Goal: Task Accomplishment & Management: Manage account settings

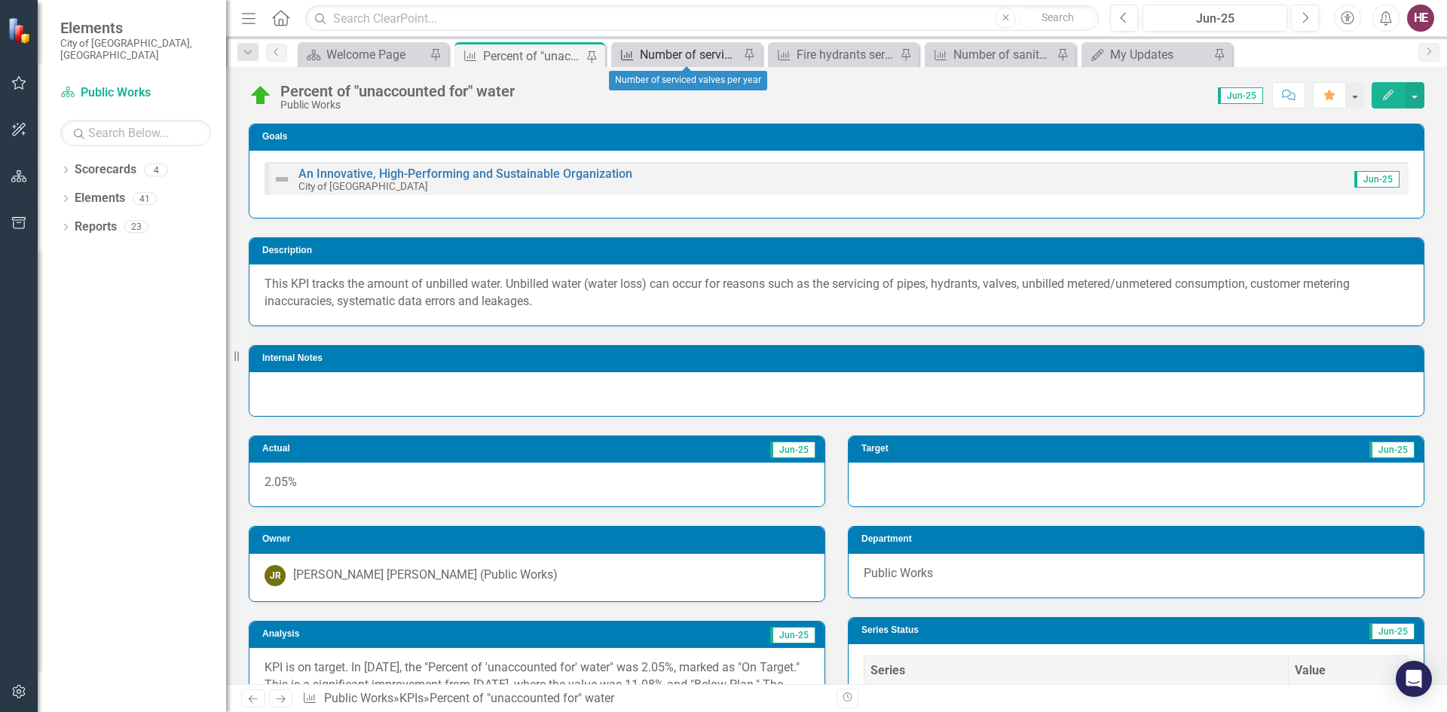
click at [711, 47] on div "Number of serviced valves per year" at bounding box center [689, 54] width 99 height 19
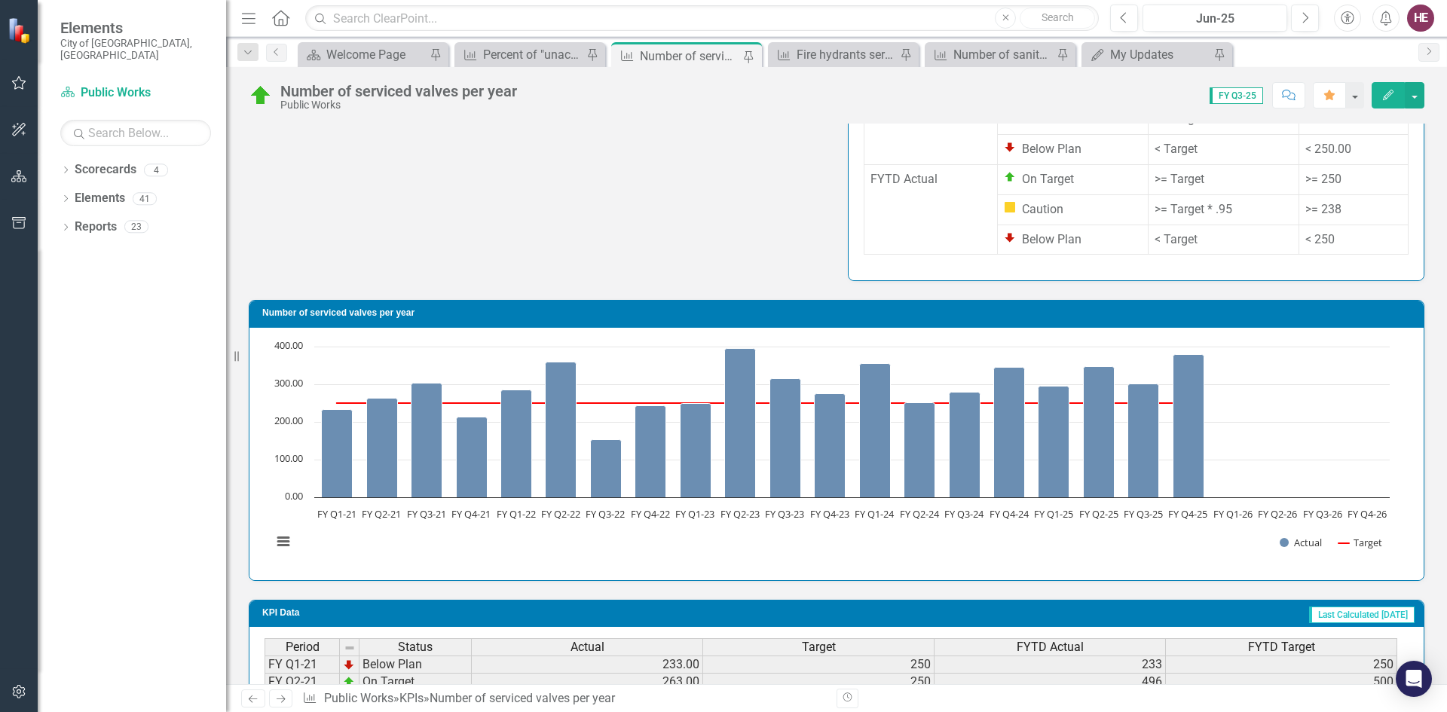
scroll to position [1198, 0]
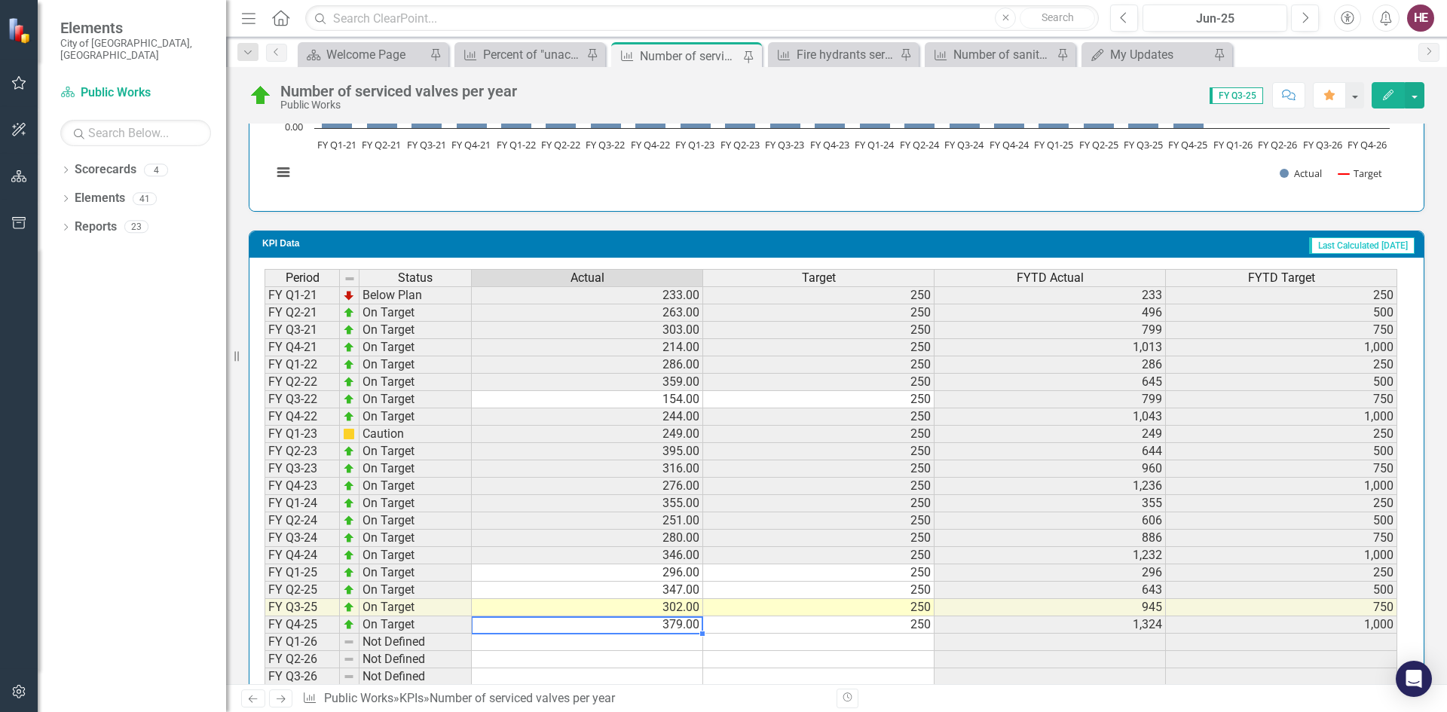
click at [691, 616] on td "379.00" at bounding box center [587, 624] width 231 height 17
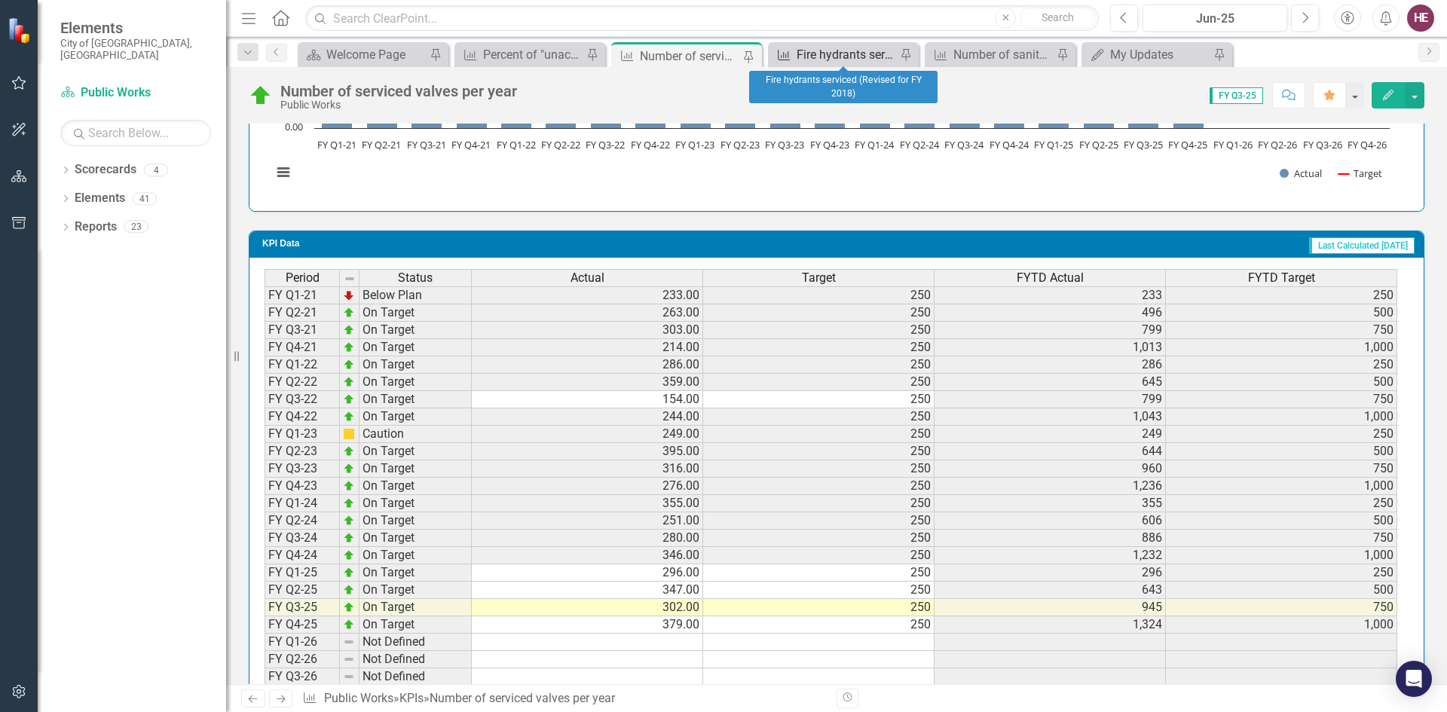
click at [824, 49] on div "Fire hydrants serviced (Revised for FY 2018)" at bounding box center [845, 54] width 99 height 19
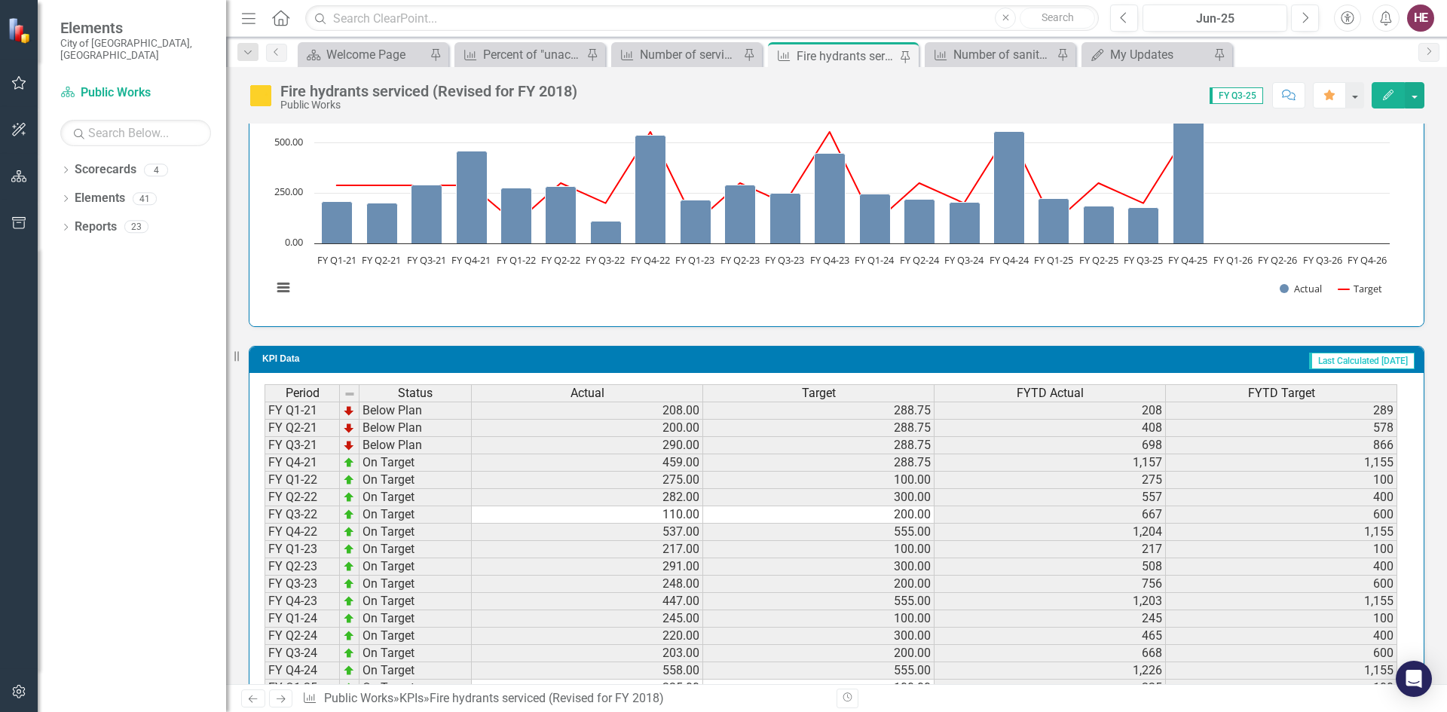
scroll to position [1198, 0]
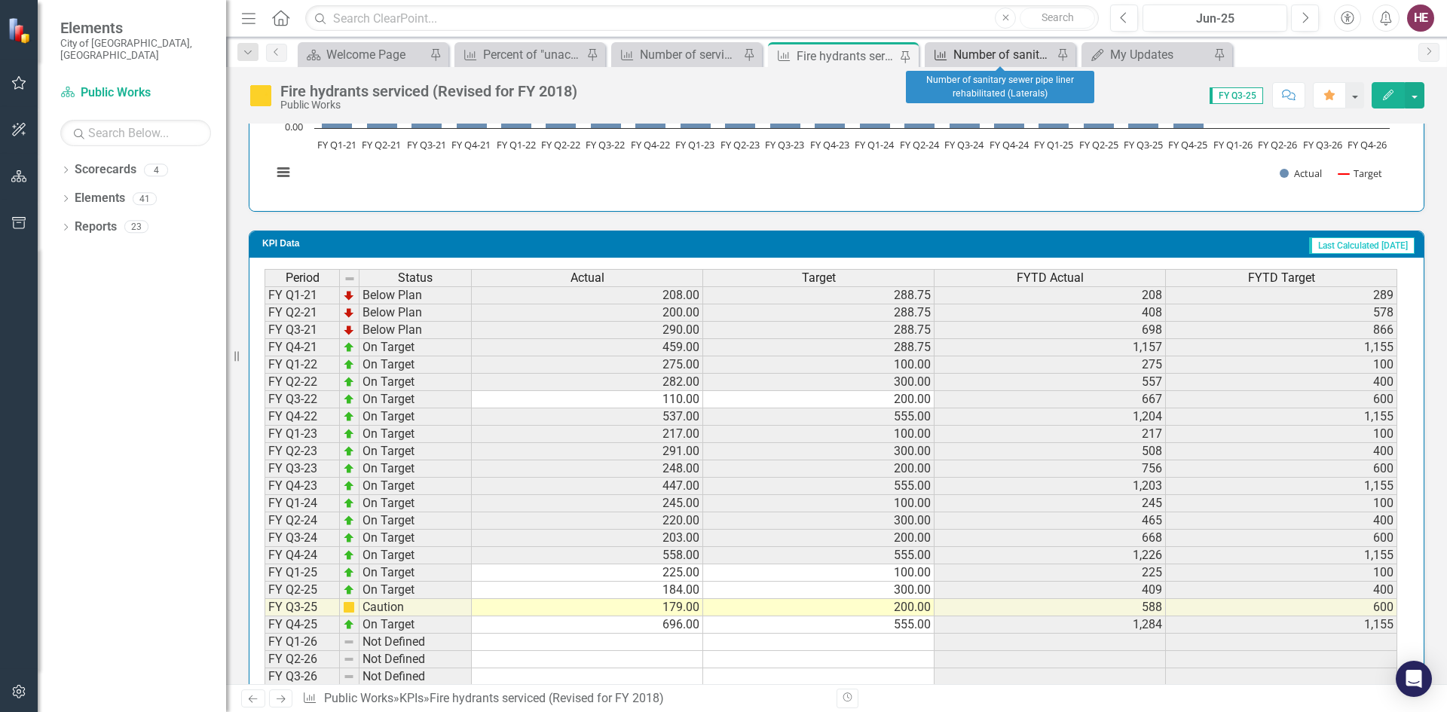
click at [978, 50] on div "Number of sanitary sewer pipe liner rehabilitated (Laterals)" at bounding box center [1002, 54] width 99 height 19
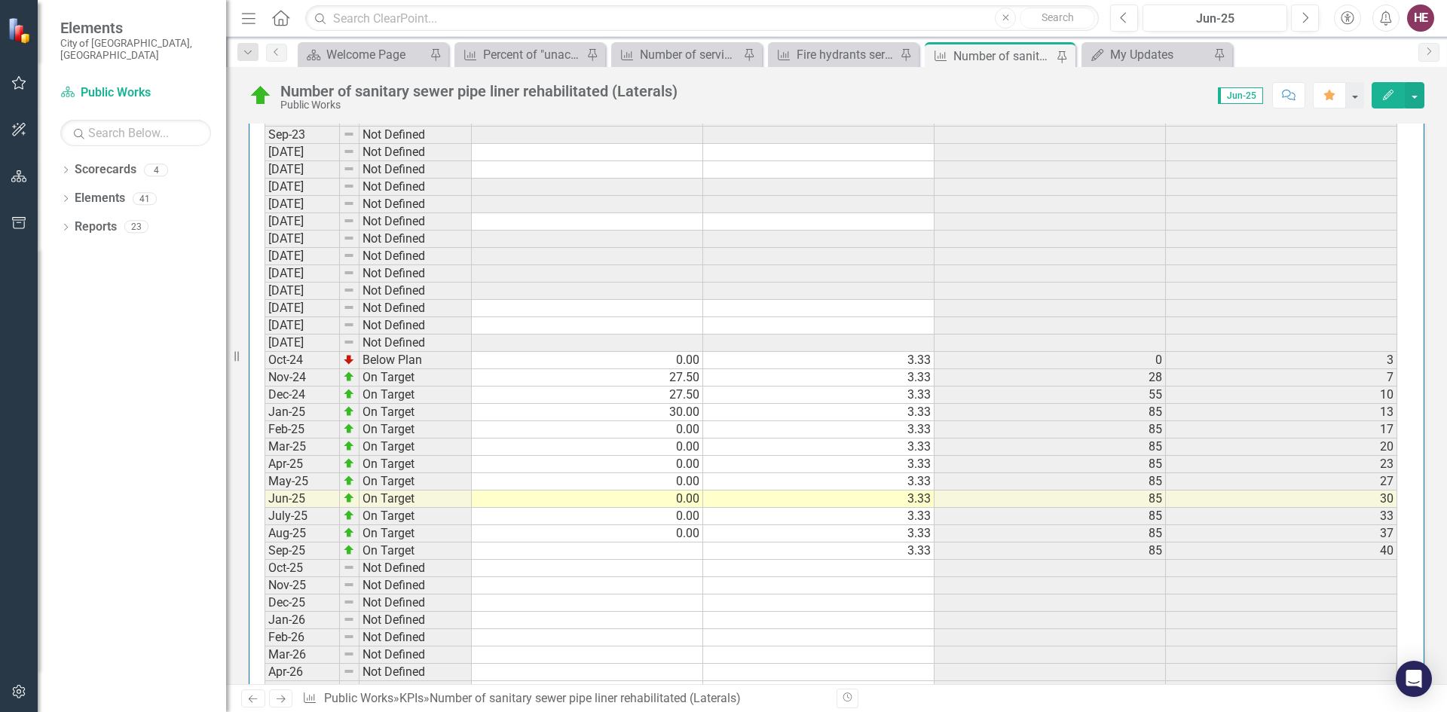
scroll to position [1637, 0]
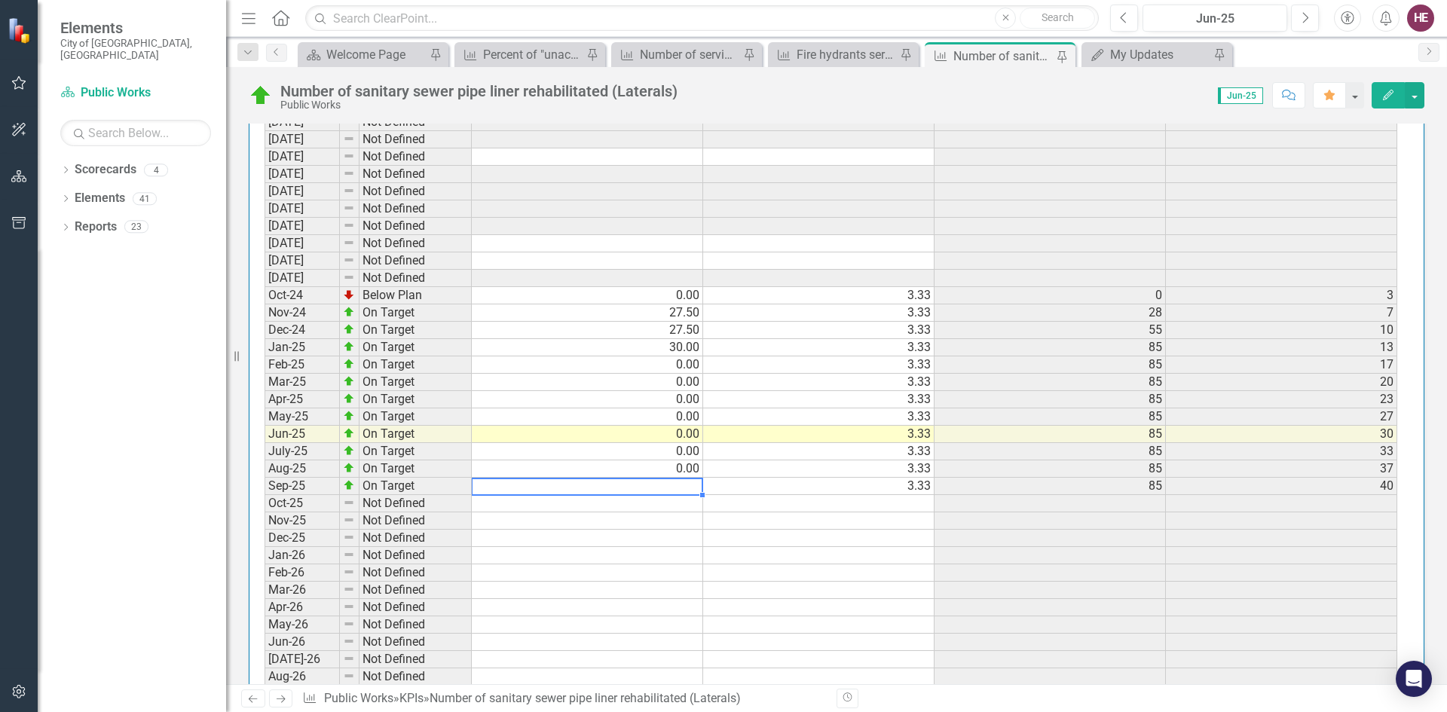
click at [663, 478] on td at bounding box center [587, 486] width 231 height 17
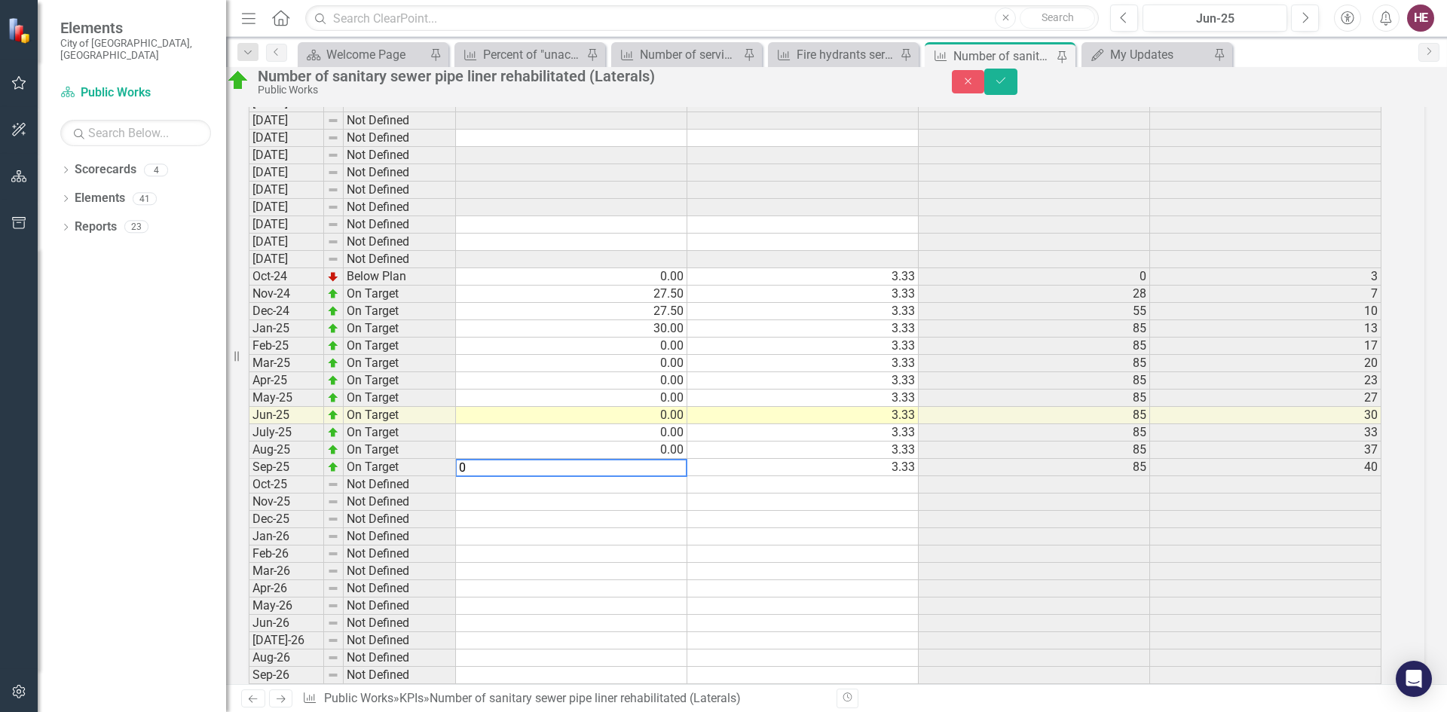
scroll to position [1646, 0]
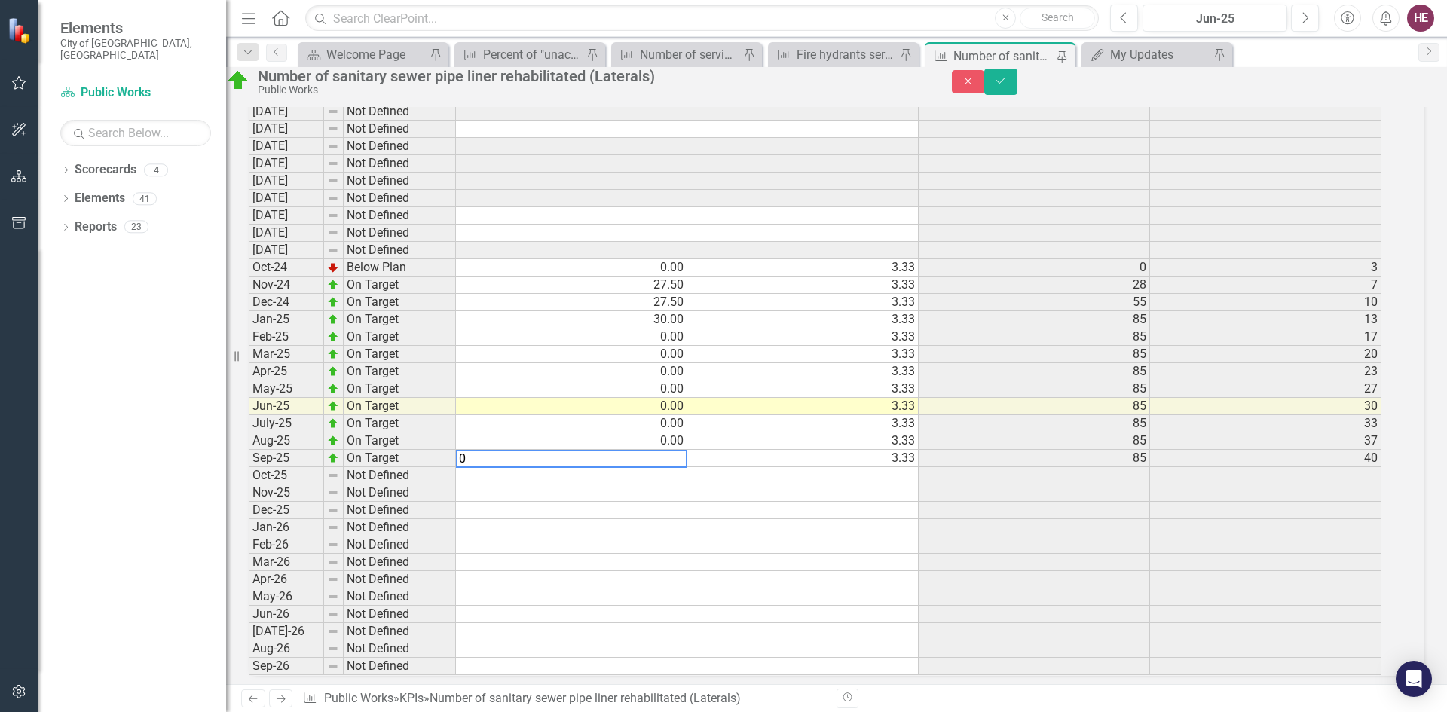
type textarea "0"
click at [745, 450] on td "3.33" at bounding box center [802, 458] width 231 height 17
click at [1007, 86] on icon "Save" at bounding box center [1001, 80] width 14 height 11
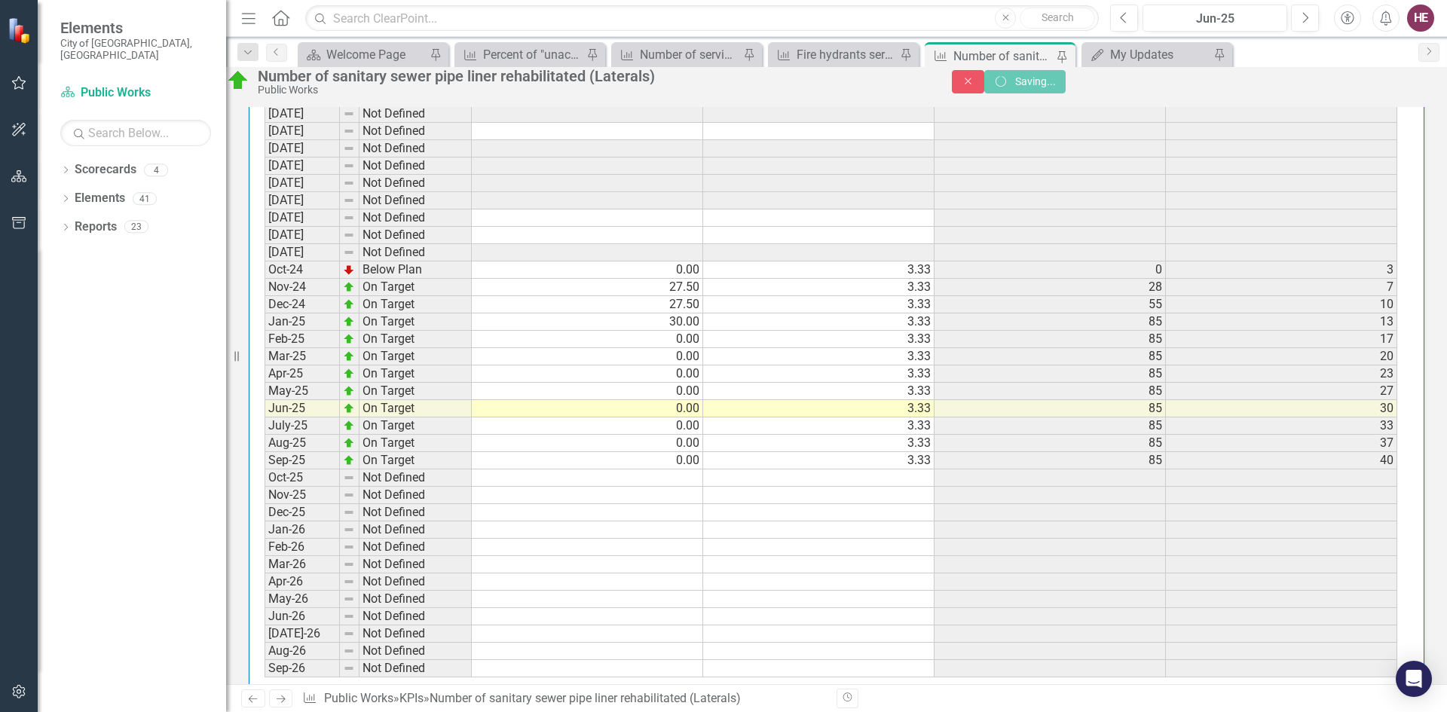
scroll to position [1637, 0]
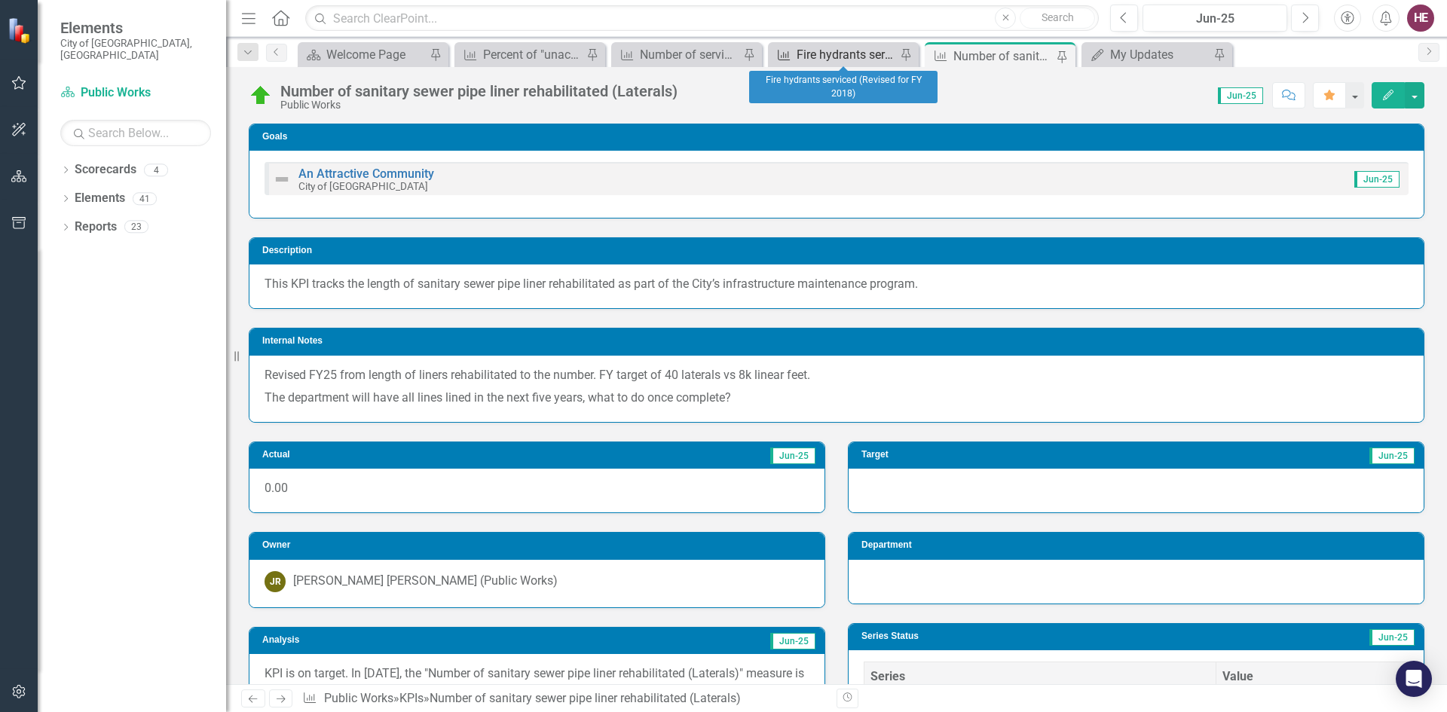
click at [830, 50] on div "Fire hydrants serviced (Revised for FY 2018)" at bounding box center [845, 54] width 99 height 19
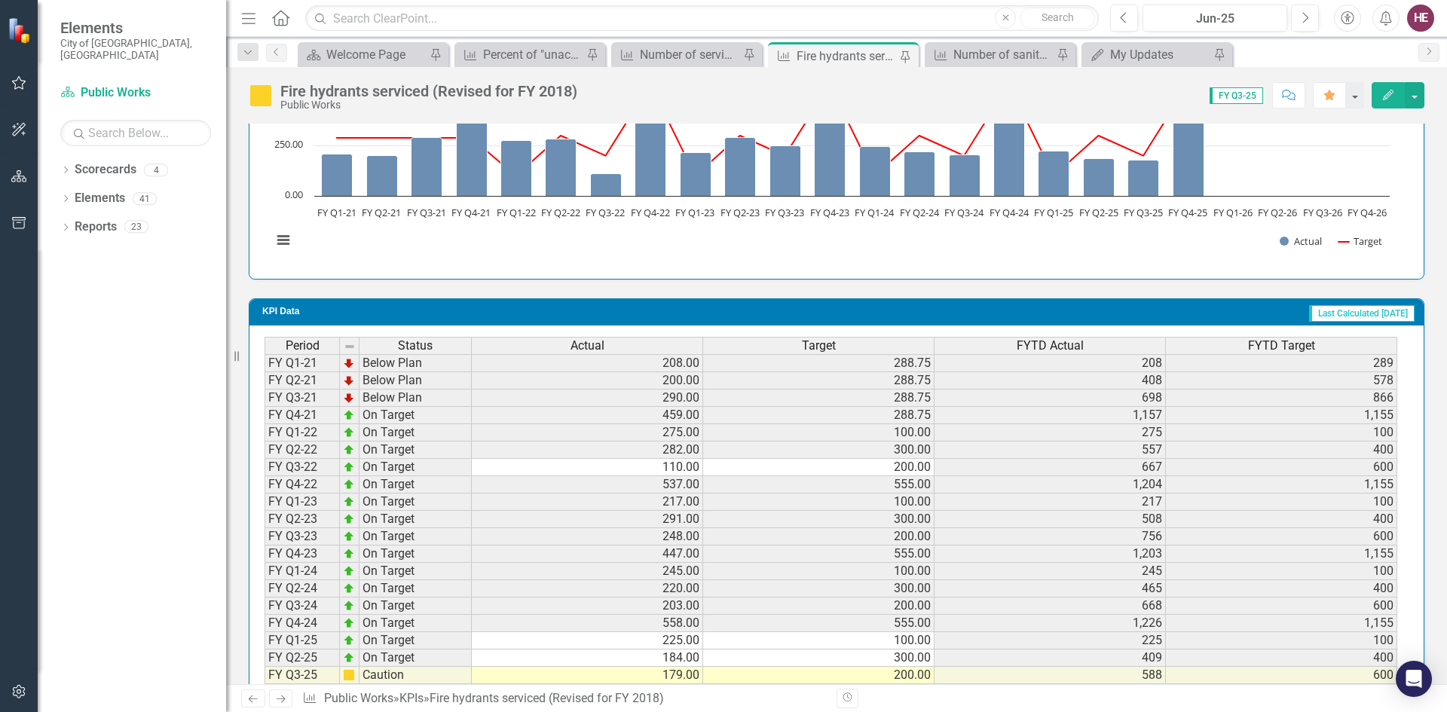
scroll to position [1198, 0]
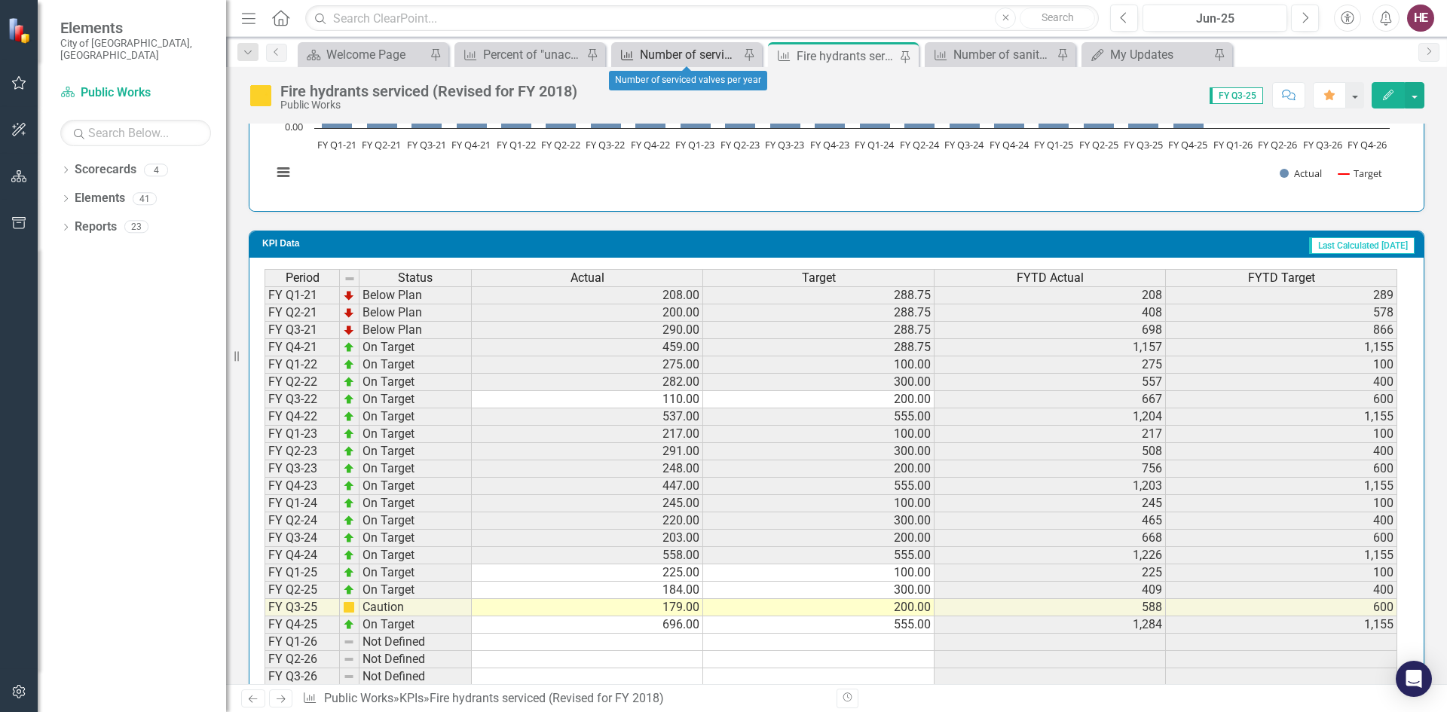
click at [659, 54] on div "Number of serviced valves per year" at bounding box center [689, 54] width 99 height 19
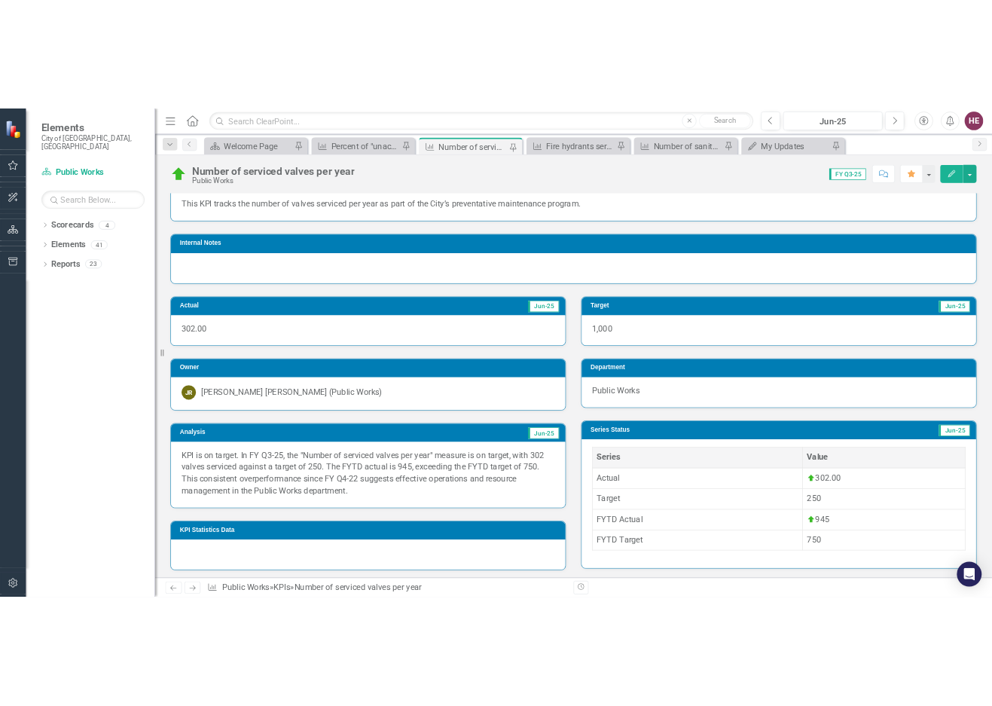
scroll to position [151, 0]
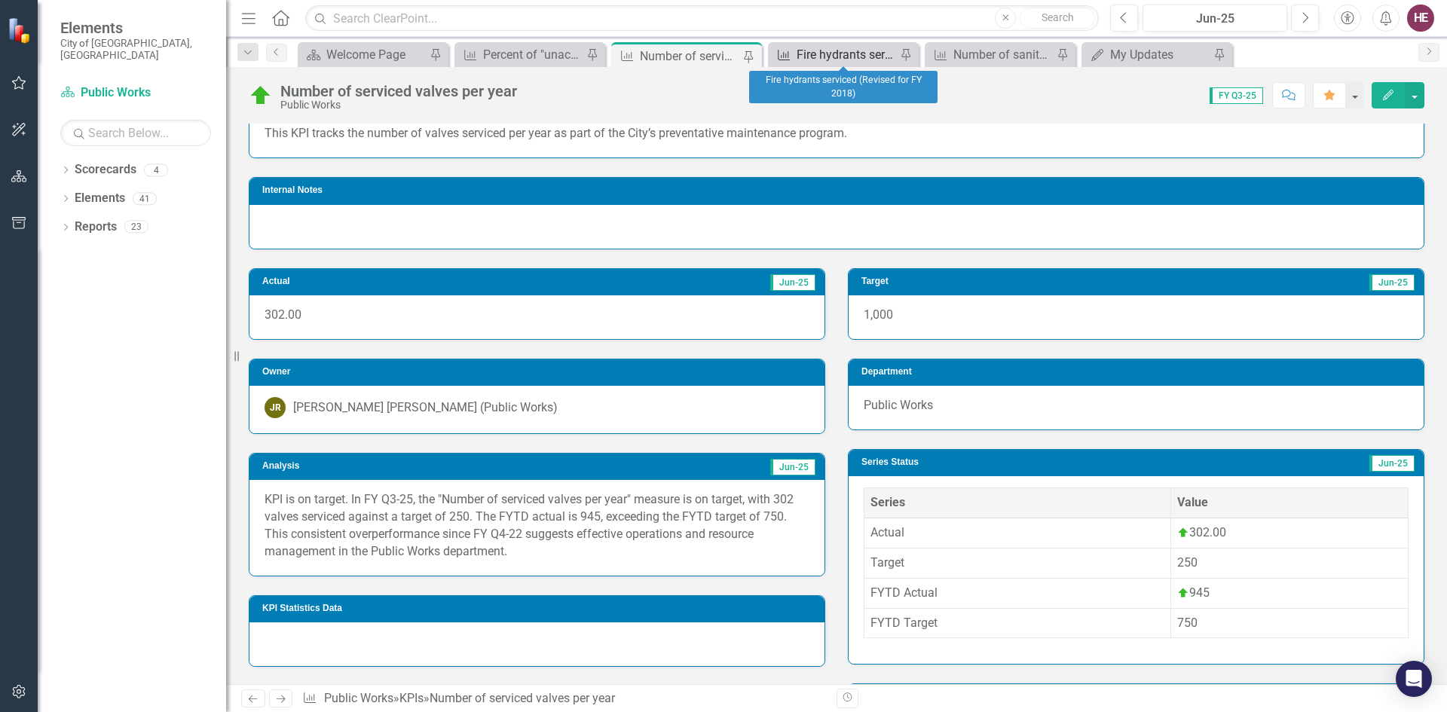
click at [841, 60] on div "Fire hydrants serviced (Revised for FY 2018)" at bounding box center [845, 54] width 99 height 19
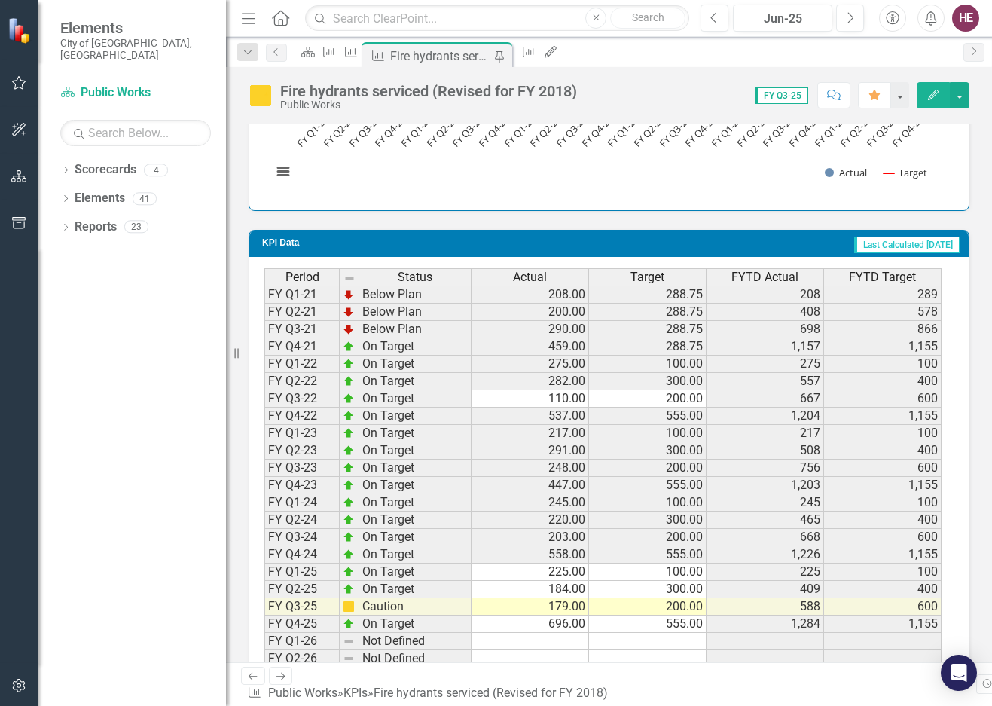
scroll to position [1307, 0]
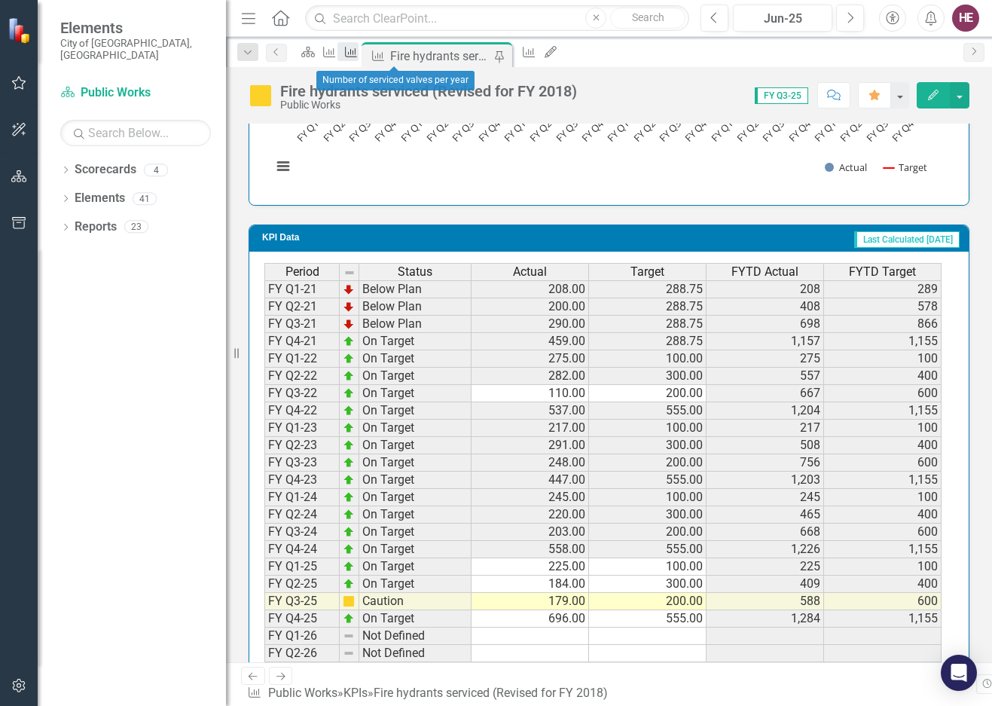
click at [359, 53] on icon "KPI" at bounding box center [351, 52] width 15 height 12
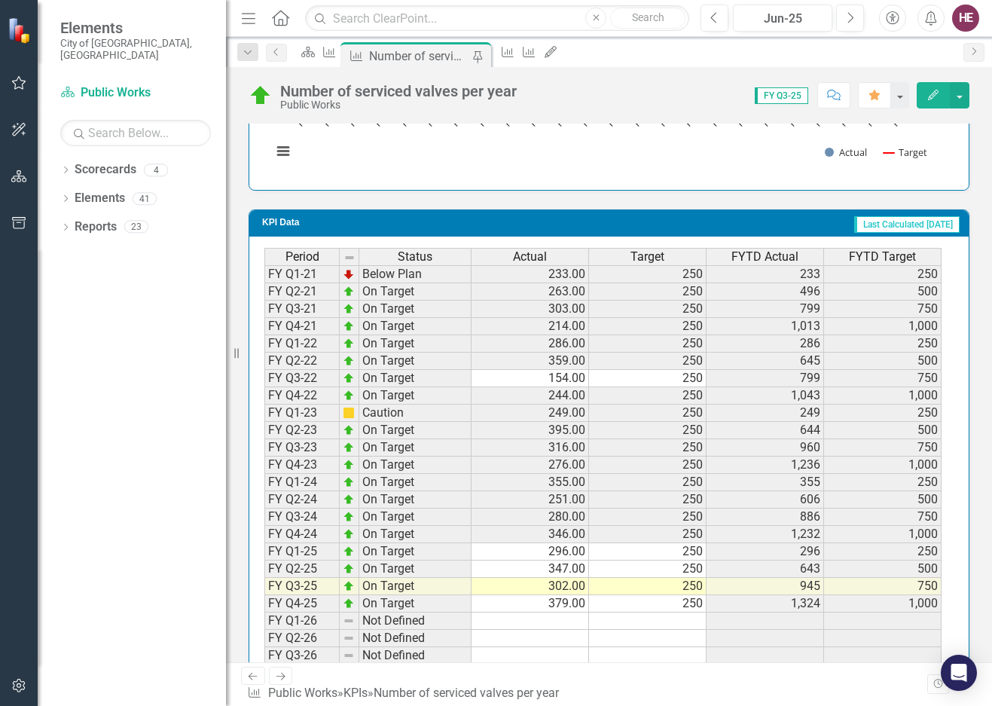
scroll to position [1307, 0]
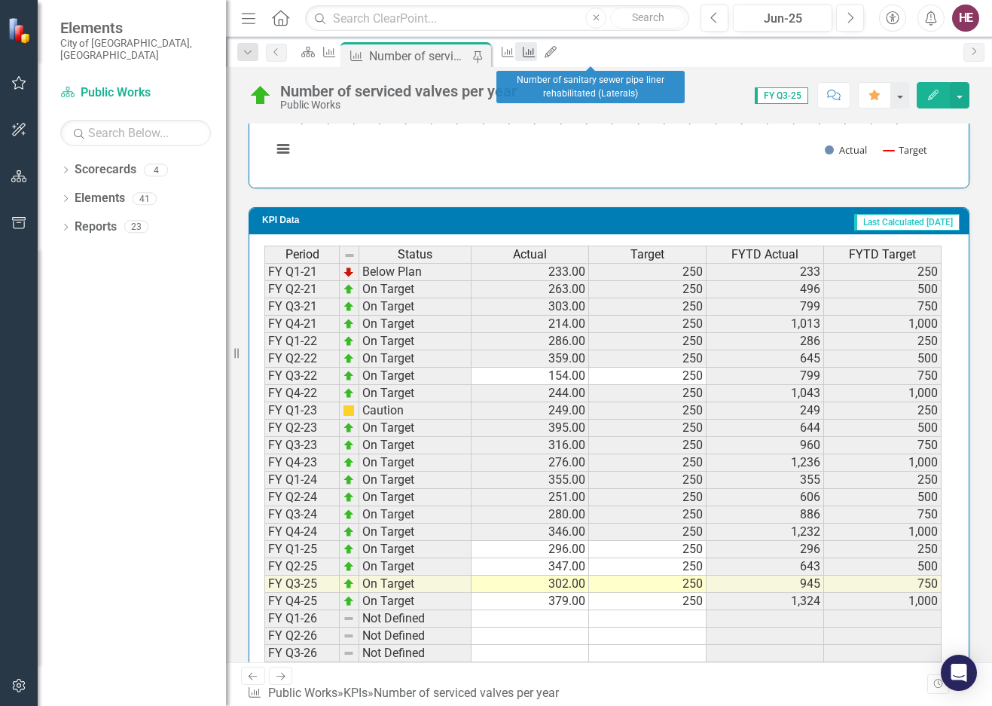
click at [536, 50] on icon "KPI" at bounding box center [528, 52] width 15 height 12
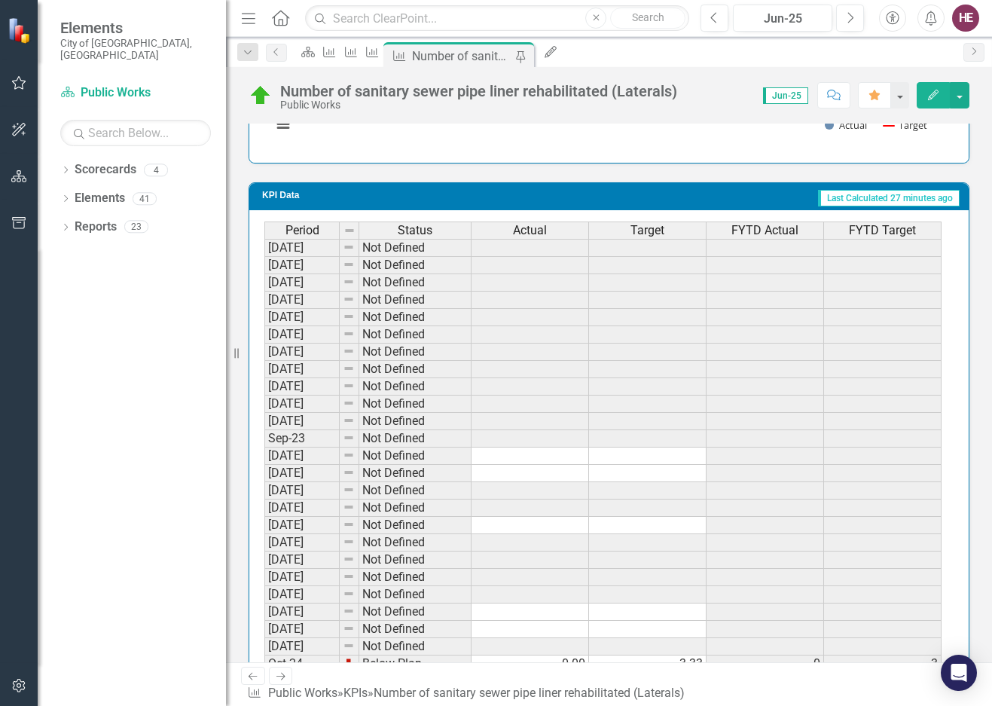
scroll to position [1144, 0]
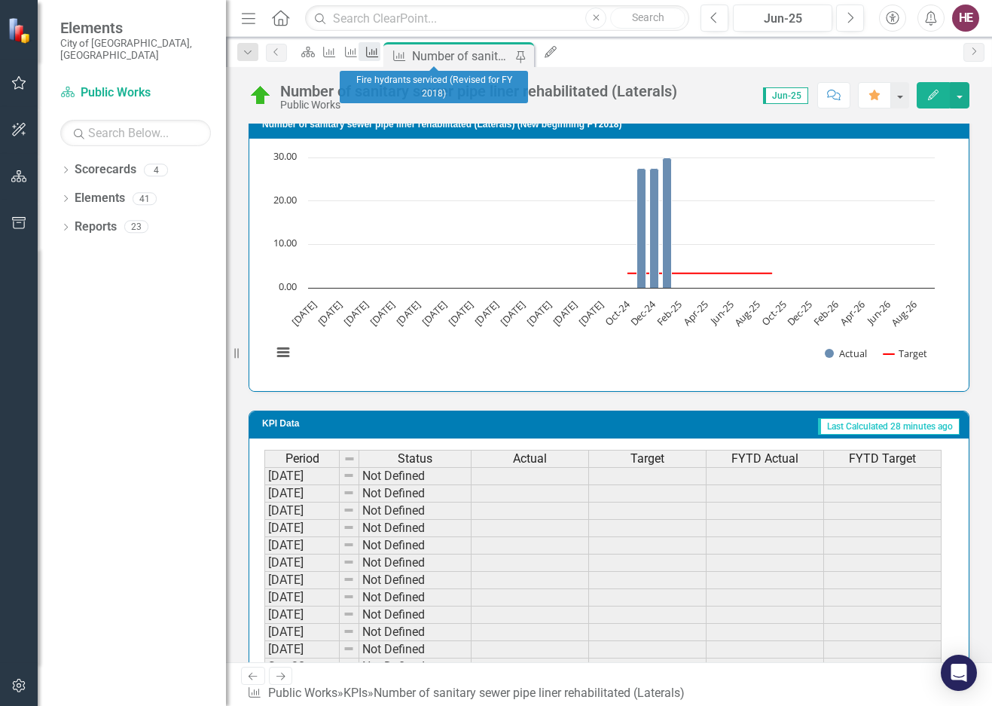
click at [380, 53] on icon "KPI" at bounding box center [372, 52] width 15 height 12
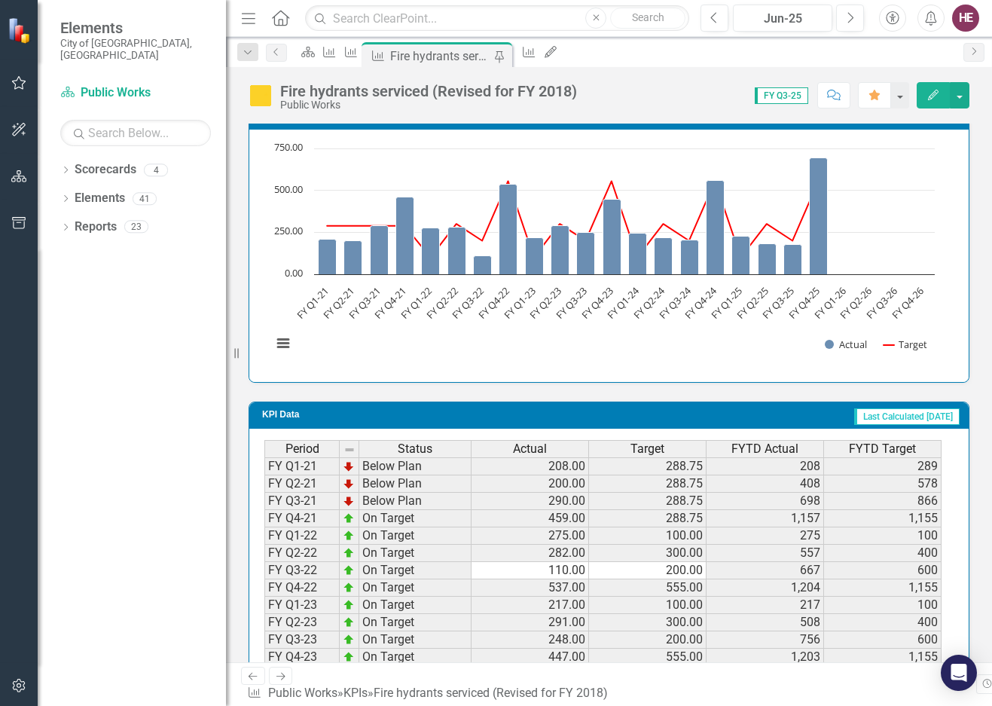
scroll to position [1307, 0]
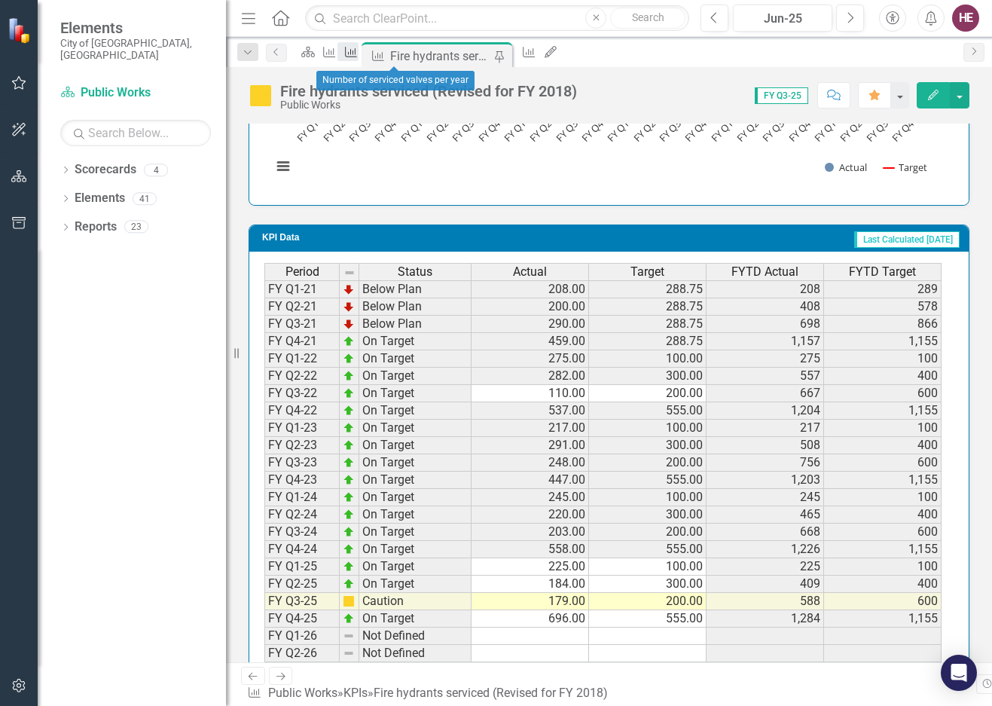
click at [359, 53] on icon "KPI" at bounding box center [351, 52] width 15 height 12
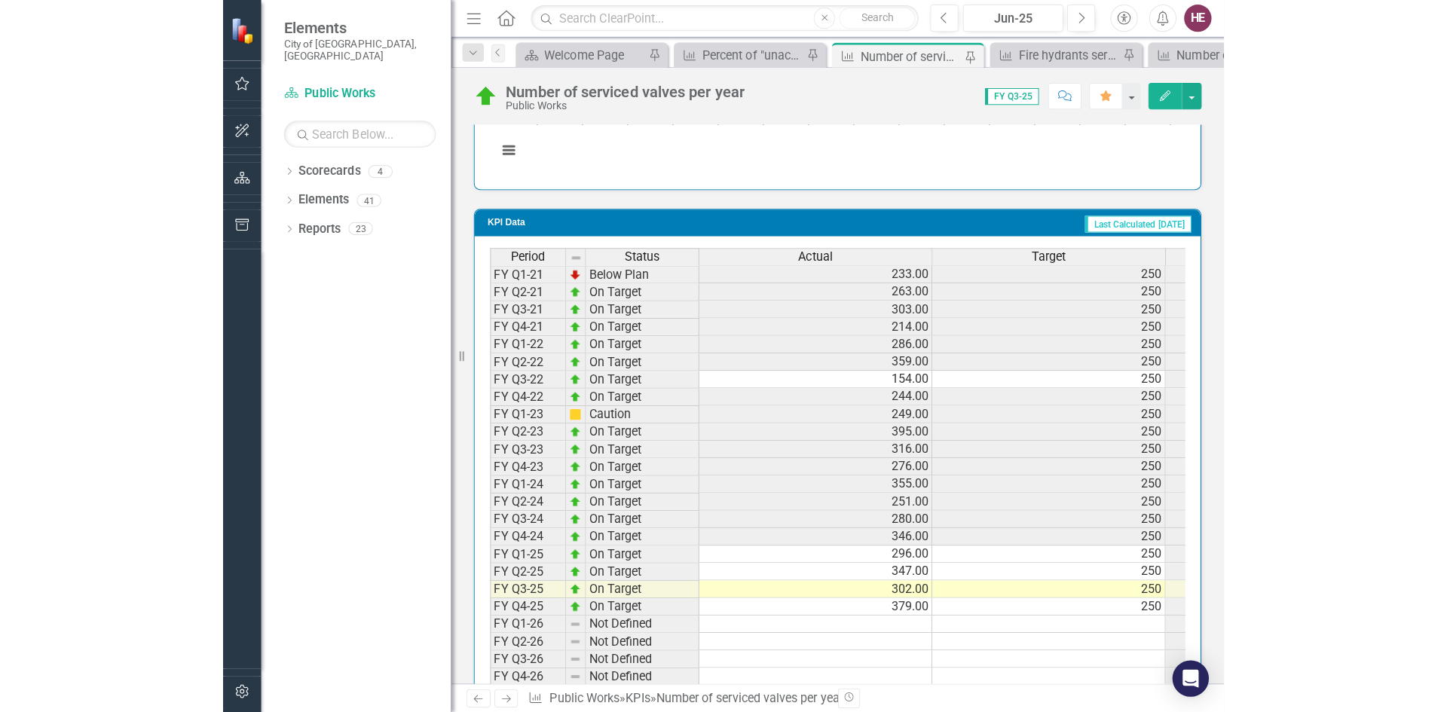
scroll to position [1198, 0]
